Goal: Task Accomplishment & Management: Manage account settings

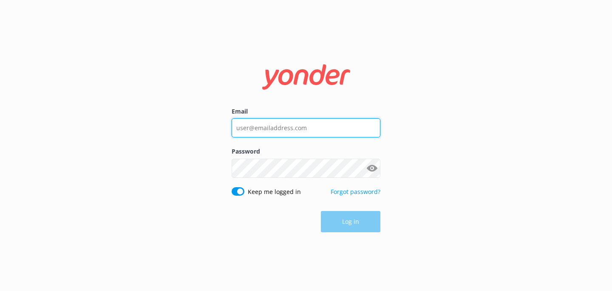
click at [286, 125] on input "Email" at bounding box center [306, 127] width 149 height 19
type input "[EMAIL_ADDRESS][DOMAIN_NAME]"
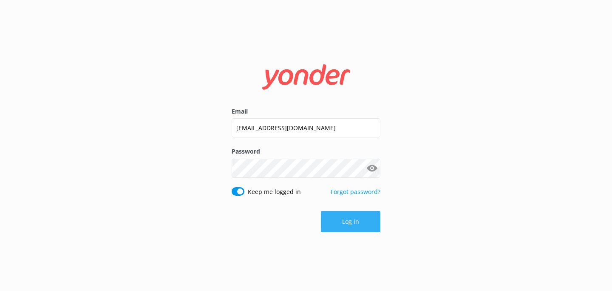
click at [335, 214] on button "Log in" at bounding box center [350, 221] width 59 height 21
